Goal: Task Accomplishment & Management: Use online tool/utility

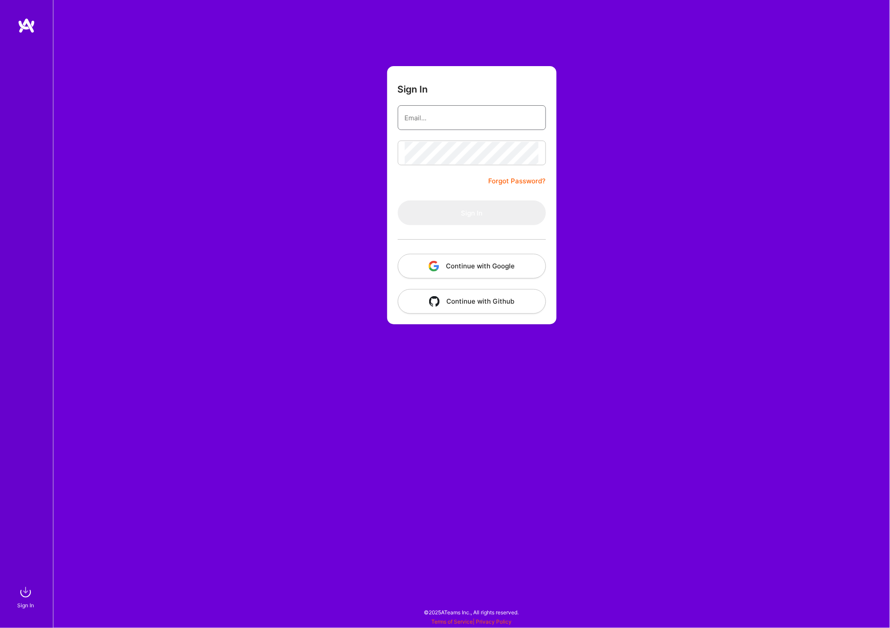
type input "[PERSON_NAME][EMAIL_ADDRESS][DOMAIN_NAME]"
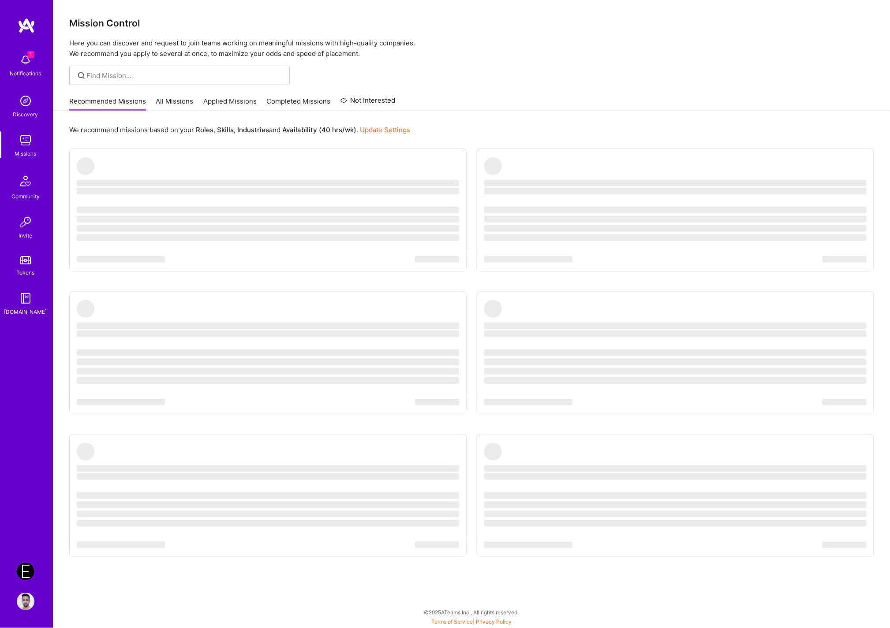
click at [27, 572] on img at bounding box center [26, 572] width 18 height 18
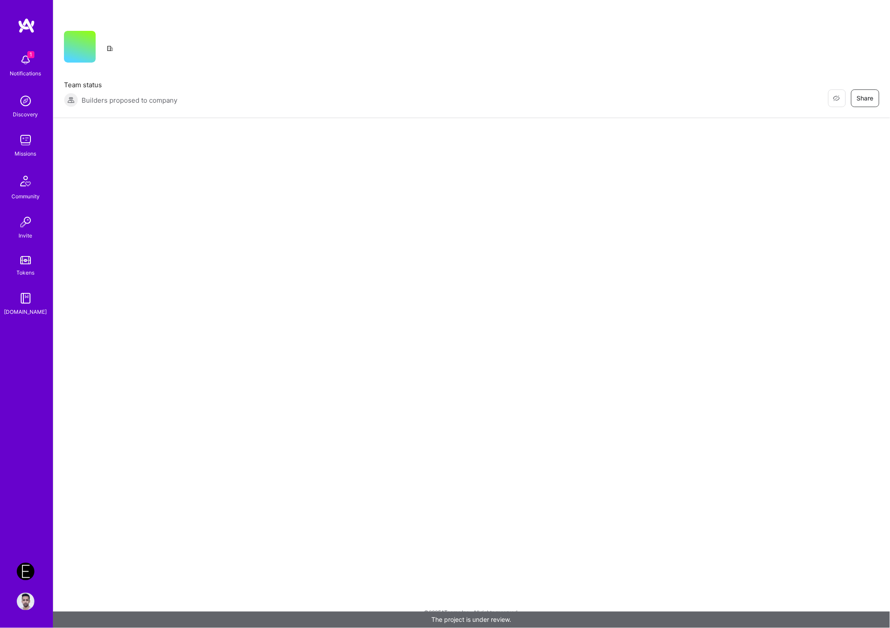
click at [326, 220] on div "Restore Not Interested Share Team status Builders proposed to company Restore N…" at bounding box center [471, 314] width 837 height 628
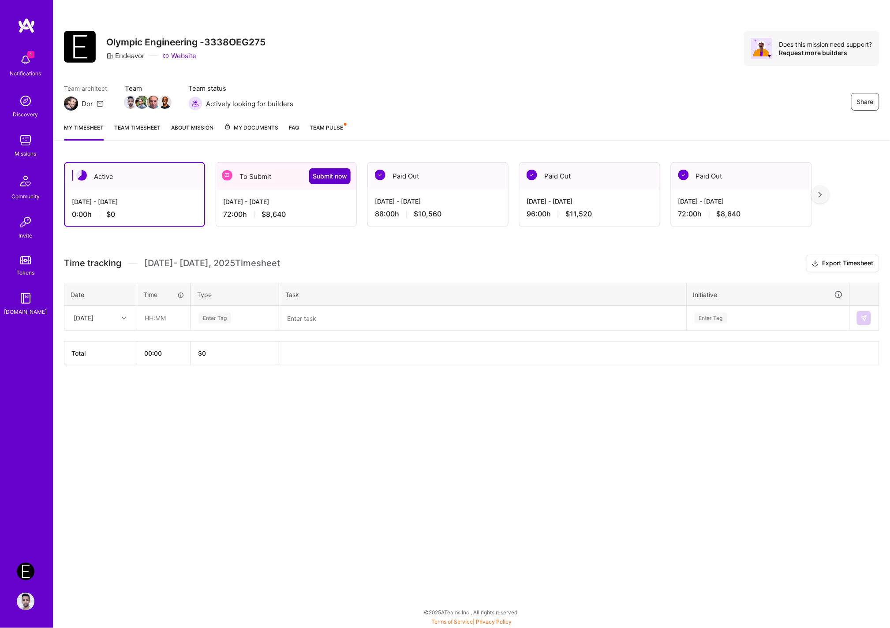
click at [331, 174] on span "Submit now" at bounding box center [330, 176] width 34 height 9
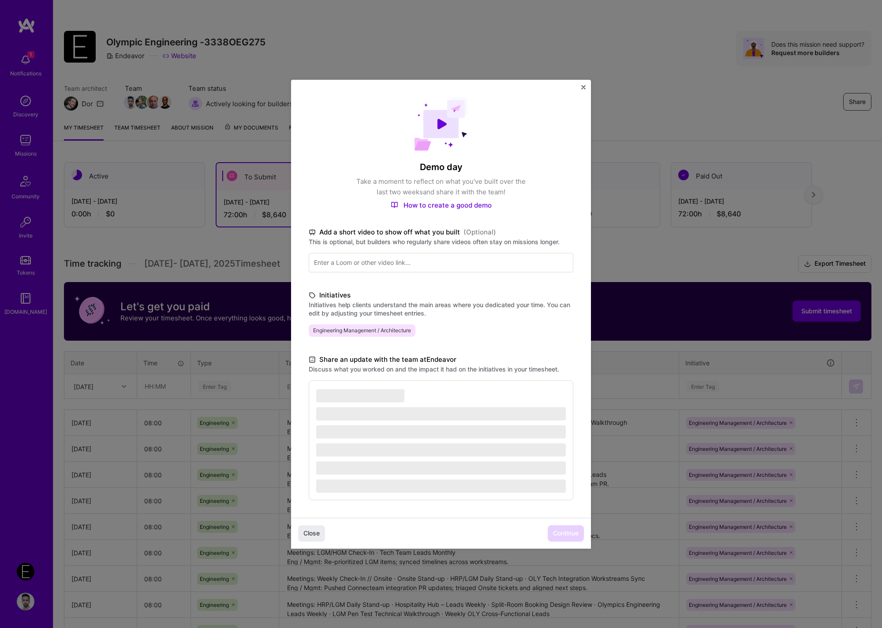
click at [172, 541] on div "Demo day Take a moment to reflect on what you've built over the last two weeks …" at bounding box center [441, 314] width 882 height 628
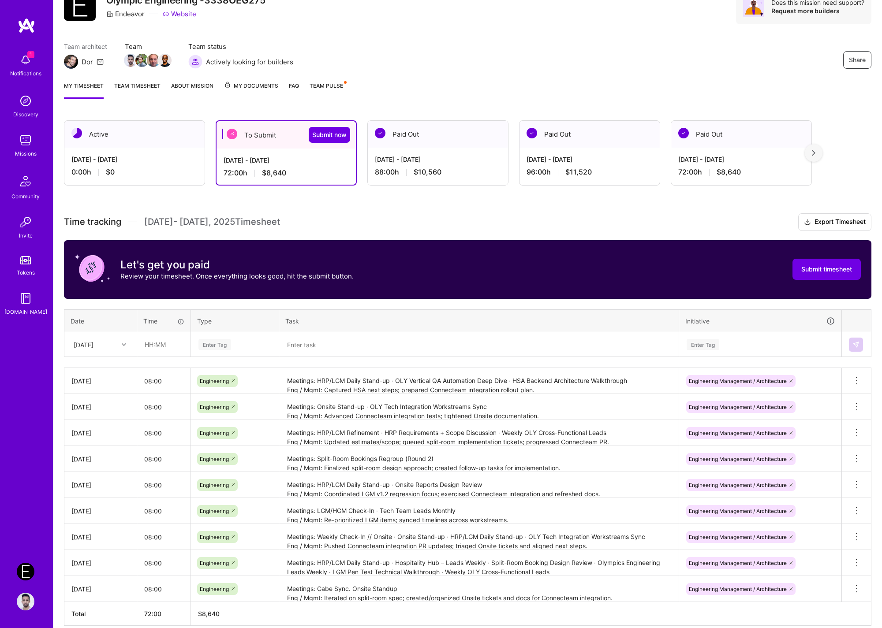
scroll to position [84, 0]
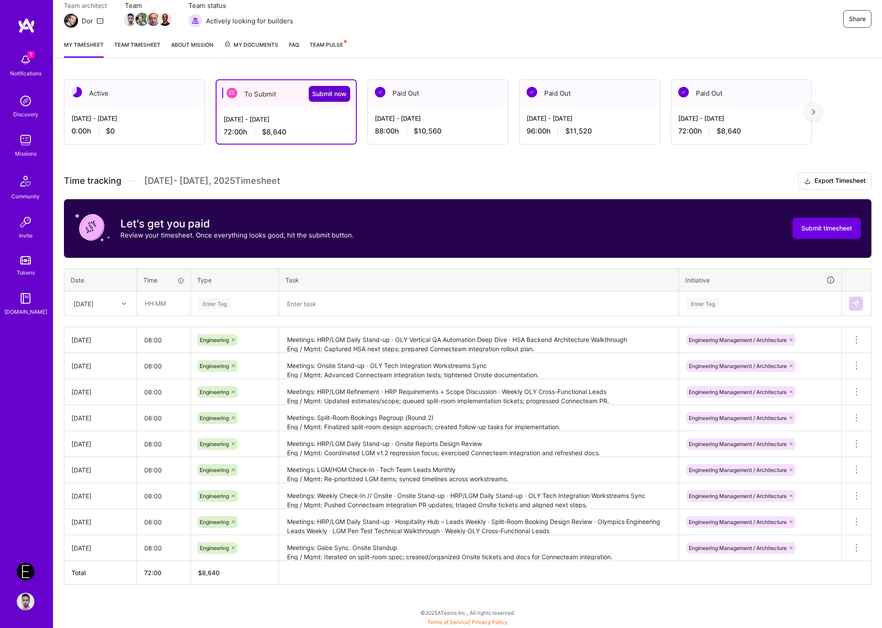
click at [319, 97] on button "Submit now" at bounding box center [329, 94] width 41 height 16
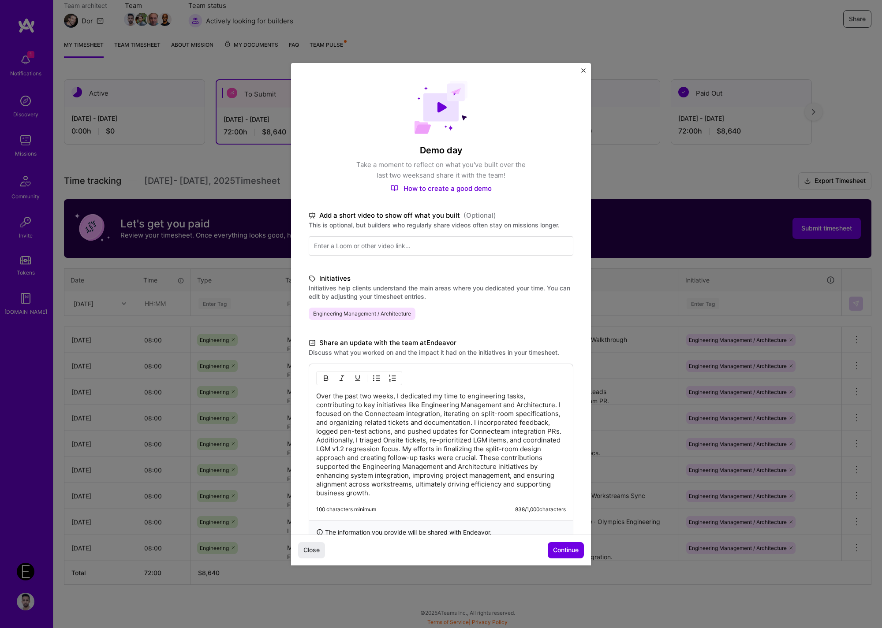
click at [555, 537] on div "Close Continue" at bounding box center [441, 550] width 300 height 30
click at [561, 546] on span "Continue" at bounding box center [566, 550] width 26 height 9
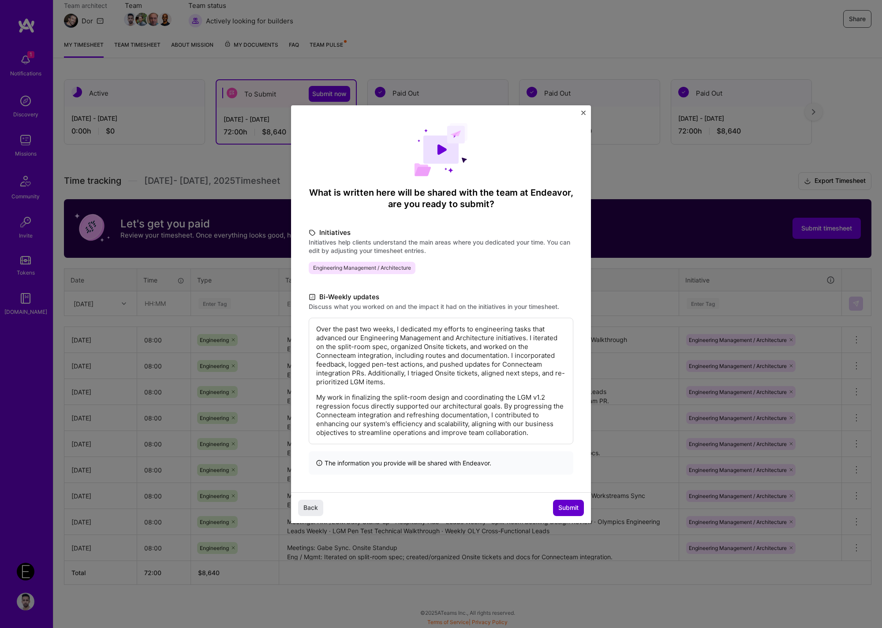
click at [568, 501] on button "Submit" at bounding box center [568, 508] width 31 height 16
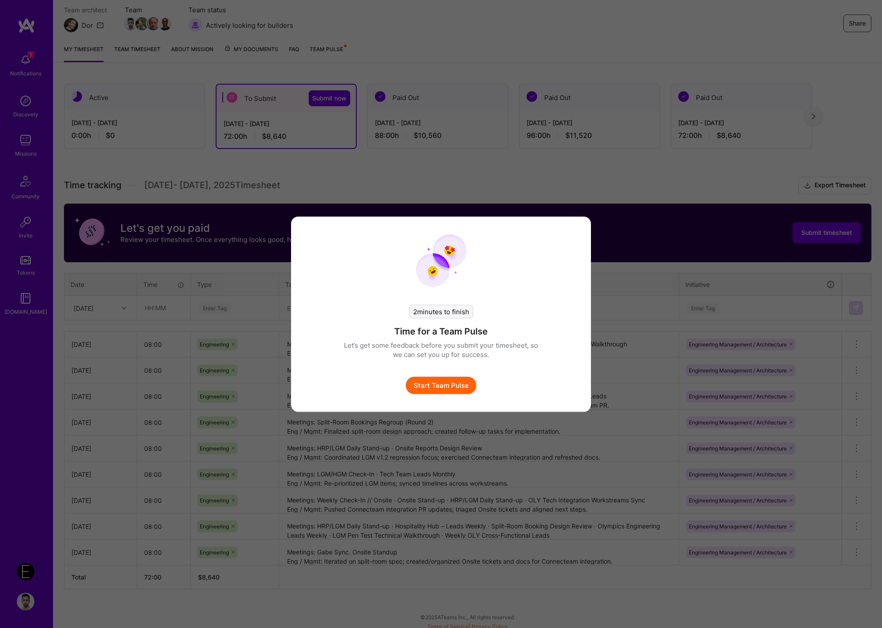
scroll to position [79, 0]
click at [472, 384] on button "Start Team Pulse" at bounding box center [445, 386] width 71 height 18
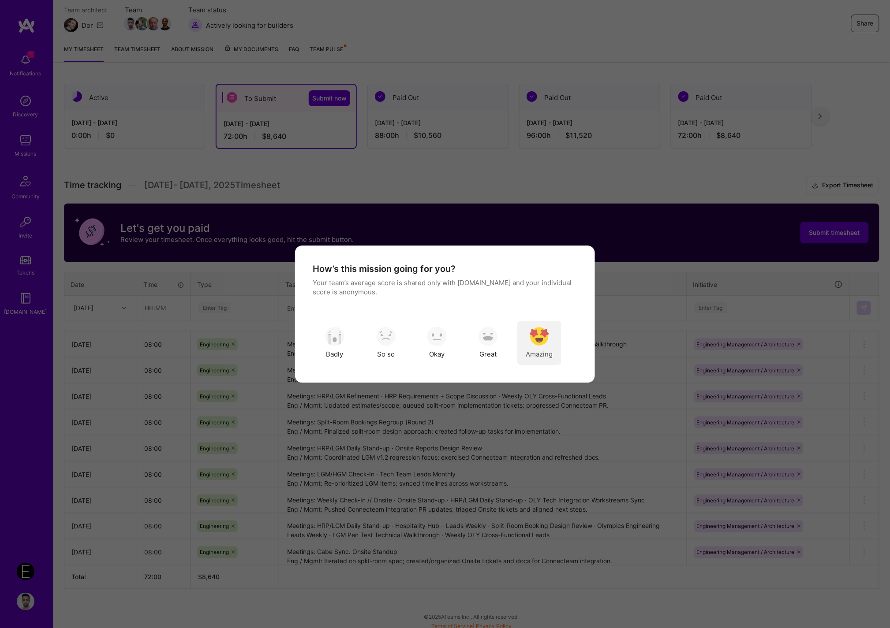
click at [531, 336] on img "modal" at bounding box center [538, 336] width 19 height 19
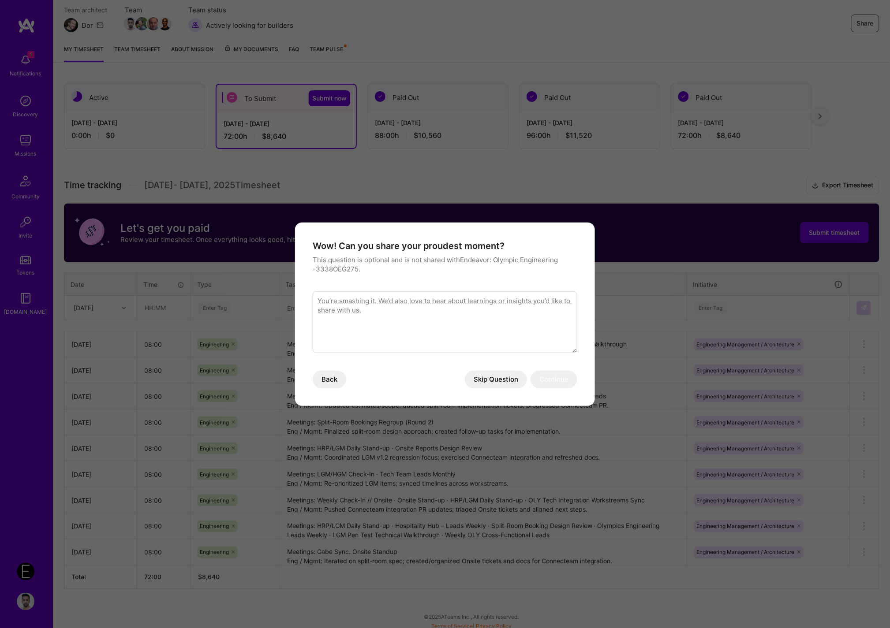
click at [502, 377] on button "Skip Question" at bounding box center [496, 380] width 62 height 18
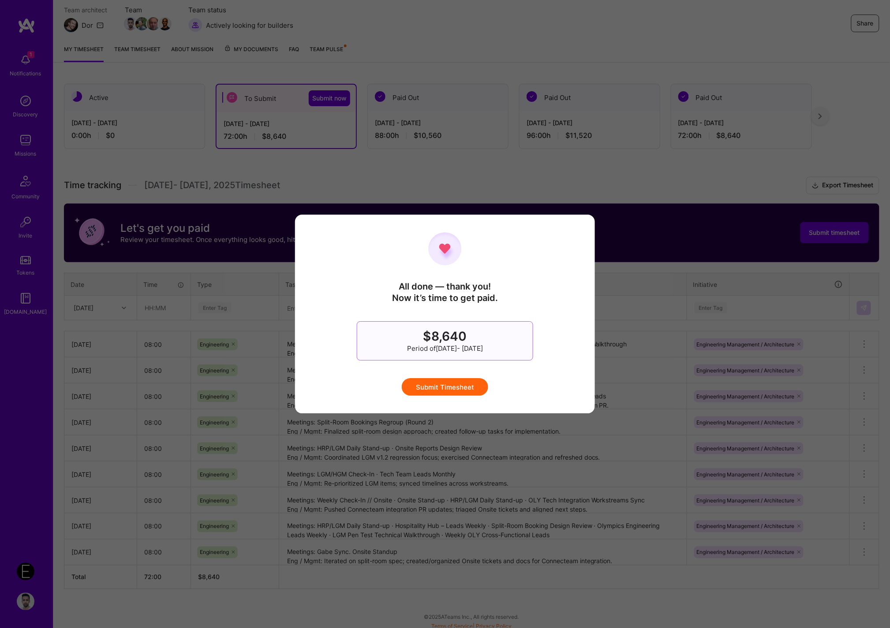
click at [471, 382] on button "Submit Timesheet" at bounding box center [445, 387] width 86 height 18
